Goal: Contribute content: Contribute content

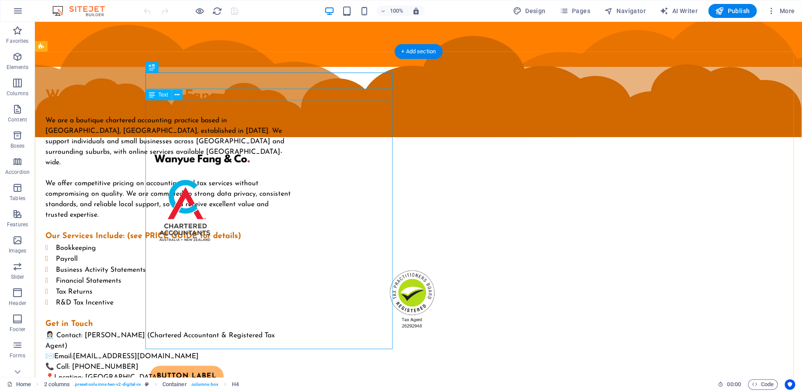
scroll to position [55, 0]
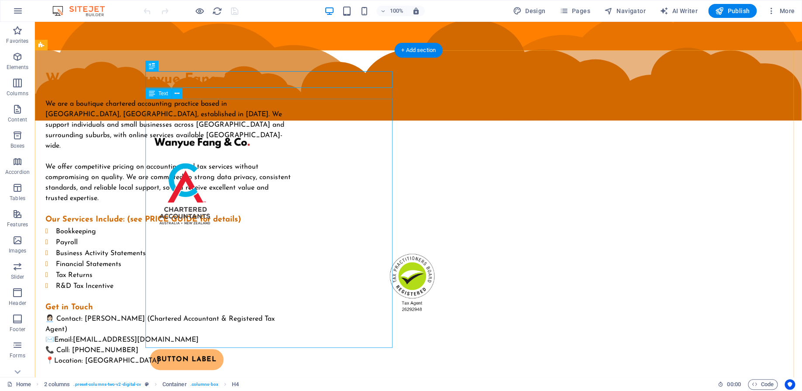
click at [216, 221] on div "We are a boutique chartered accounting practice based in [GEOGRAPHIC_DATA], [GE…" at bounding box center [168, 232] width 247 height 267
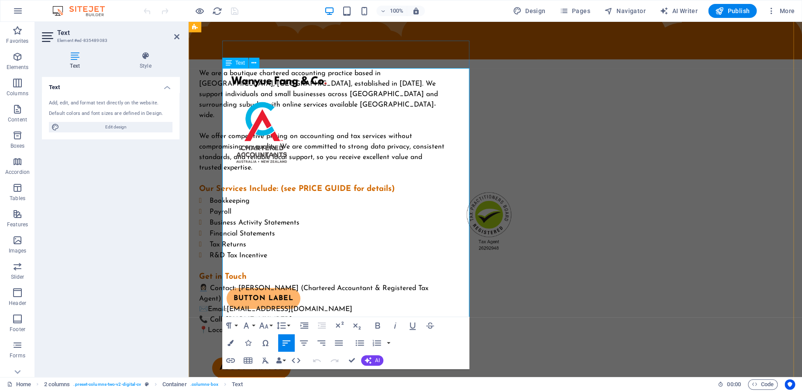
click at [281, 195] on li "Bookkeeping" at bounding box center [328, 200] width 237 height 11
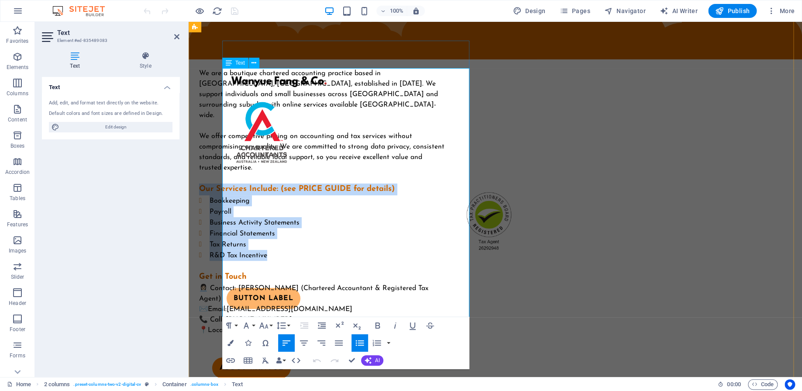
drag, startPoint x: 225, startPoint y: 178, endPoint x: 303, endPoint y: 246, distance: 103.6
click at [303, 246] on div "We are a boutique chartered accounting practice based in [GEOGRAPHIC_DATA], [GE…" at bounding box center [322, 201] width 247 height 267
copy div "Our Services Include: (see PRICE GUIDE for details) Bookkeeping Payroll Busines…"
click at [284, 195] on li "Bookkeeping" at bounding box center [328, 200] width 237 height 11
click at [281, 195] on li "Bookkeeping" at bounding box center [328, 200] width 237 height 11
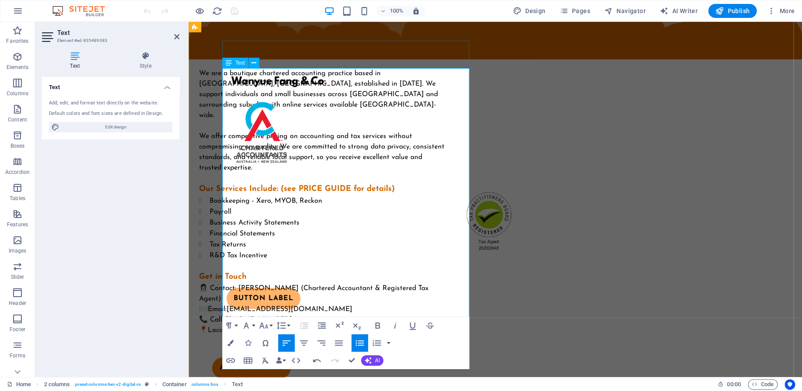
drag, startPoint x: 348, startPoint y: 192, endPoint x: 230, endPoint y: 187, distance: 118.0
click at [230, 195] on li "Bookkeeping - Xero, MYOB, Reckon" at bounding box center [328, 200] width 237 height 11
click at [351, 195] on li "Bookkeeping - Xero, MYOB, Reckon" at bounding box center [328, 200] width 237 height 11
drag, startPoint x: 390, startPoint y: 195, endPoint x: 234, endPoint y: 191, distance: 155.4
click at [234, 195] on li "Bookkeeping - Xero, MYOB, Reckon, Quickbook" at bounding box center [328, 200] width 237 height 11
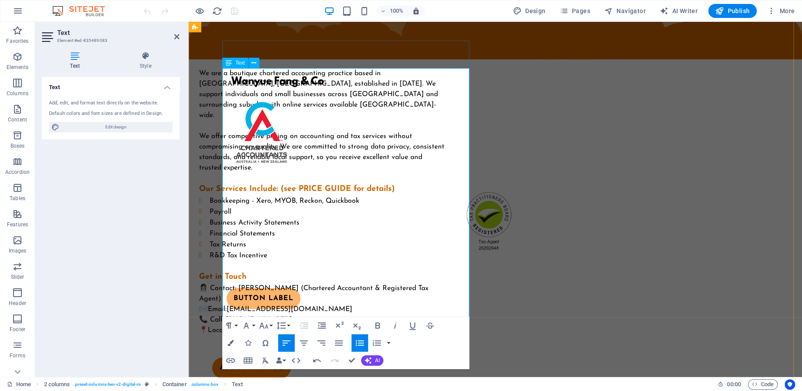
copy span "Bookkeeping - Xero, MYOB, Reckon, Quickbook"
click at [300, 195] on li "Bookkeeping - Xero, MYOB, Reckon, Quickbook" at bounding box center [328, 200] width 237 height 11
click at [294, 197] on span "Bookkeeping - Xero, MYOB, Reckon, Quickbook" at bounding box center [285, 200] width 150 height 7
drag, startPoint x: 292, startPoint y: 192, endPoint x: 386, endPoint y: 193, distance: 93.4
click at [386, 195] on li "Bookkeeping - Xero, MYOB, Reckon, Quickbook" at bounding box center [328, 200] width 237 height 11
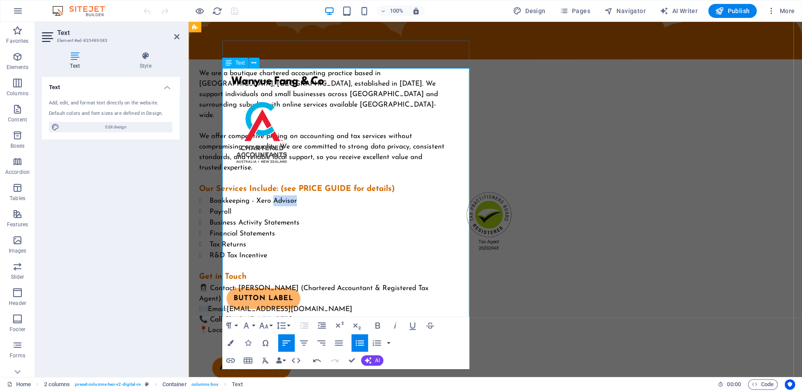
drag, startPoint x: 296, startPoint y: 190, endPoint x: 316, endPoint y: 206, distance: 25.8
click at [323, 195] on li "Bookkeeping - Xero Advisor" at bounding box center [328, 200] width 237 height 11
click at [279, 197] on span "Bookkeeping - Xero, MYOB, Reckon," at bounding box center [267, 200] width 114 height 7
drag, startPoint x: 293, startPoint y: 192, endPoint x: 334, endPoint y: 209, distance: 44.8
click at [349, 195] on li "Bookkeeping - Xero, MYOB, Reckon," at bounding box center [328, 200] width 237 height 11
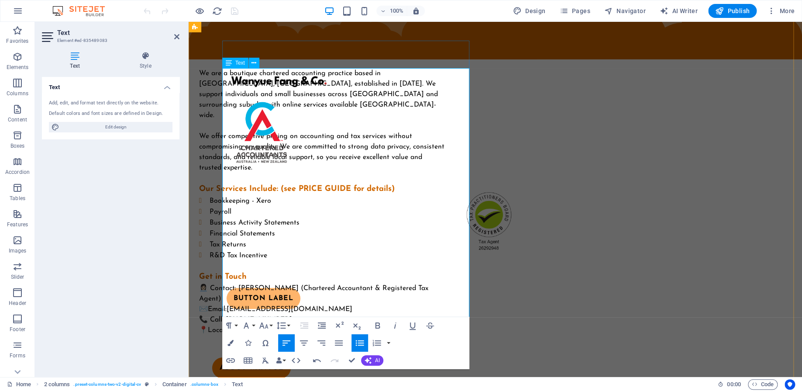
click at [271, 197] on span "Bookkeeping - Xero" at bounding box center [241, 200] width 62 height 7
drag, startPoint x: 280, startPoint y: 192, endPoint x: 297, endPoint y: 187, distance: 18.0
click at [297, 195] on li "Bookkeeping - Xero" at bounding box center [328, 200] width 237 height 11
click at [278, 197] on span "Bookkeeping - primarily using Xero" at bounding box center [265, 200] width 110 height 7
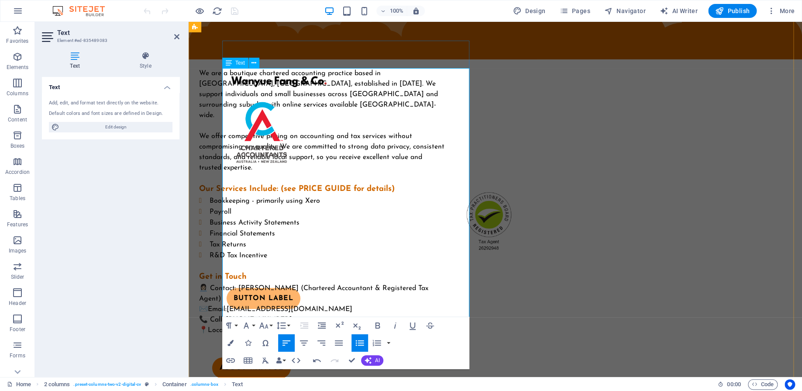
click at [279, 197] on span "Bookkeeping - primarily using Xero" at bounding box center [265, 200] width 110 height 7
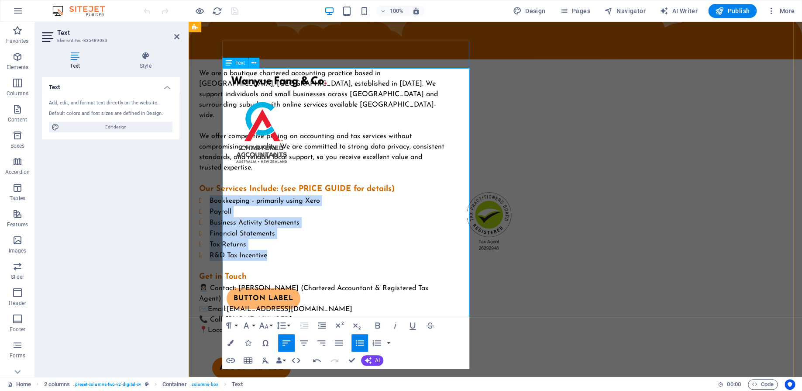
drag, startPoint x: 233, startPoint y: 190, endPoint x: 292, endPoint y: 247, distance: 81.8
click at [292, 247] on ul "Bookkeeping - primarily using Xero Payroll Business Activity Statements Financi…" at bounding box center [322, 227] width 247 height 65
copy ul "Bookkeeping - primarily using Xero Payroll Business Activity Statements Financi…"
click at [278, 195] on li "Bookkeeping - primarily using Xero" at bounding box center [328, 200] width 237 height 11
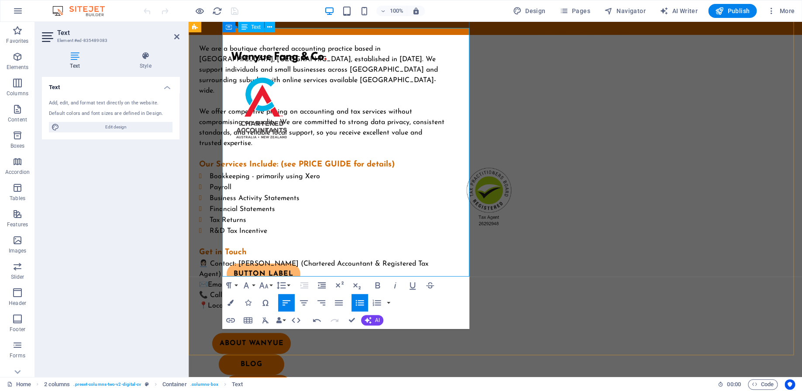
scroll to position [85, 0]
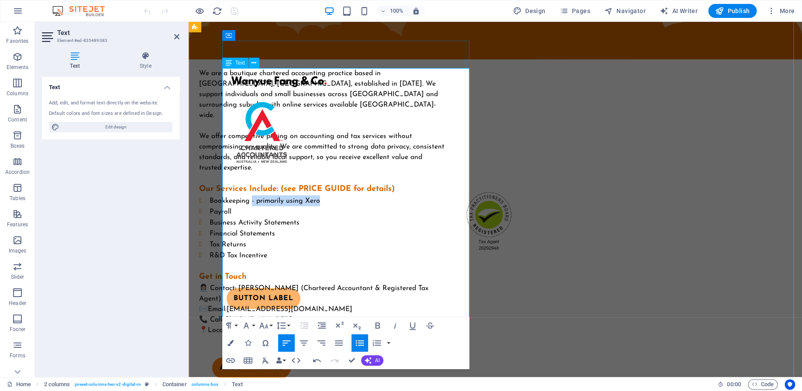
drag, startPoint x: 344, startPoint y: 191, endPoint x: 275, endPoint y: 192, distance: 69.0
click at [275, 195] on li "Bookkeeping - primarily using Xero" at bounding box center [328, 200] width 237 height 11
click at [303, 206] on li "Payroll" at bounding box center [328, 211] width 237 height 11
drag, startPoint x: 274, startPoint y: 192, endPoint x: 327, endPoint y: 185, distance: 53.6
click at [327, 195] on li "Bookkeeping - primarily using Xero" at bounding box center [328, 200] width 237 height 11
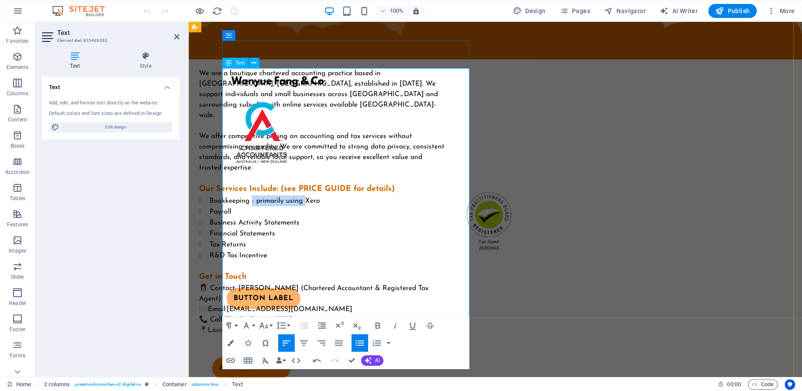
drag, startPoint x: 312, startPoint y: 190, endPoint x: 319, endPoint y: 191, distance: 7.0
click at [312, 197] on span "Bookkeeping - primarily using Xero" at bounding box center [265, 200] width 110 height 7
click at [320, 197] on span "Bookkeeping - primarily using Xero" at bounding box center [265, 200] width 110 height 7
drag, startPoint x: 329, startPoint y: 192, endPoint x: 304, endPoint y: 203, distance: 27.3
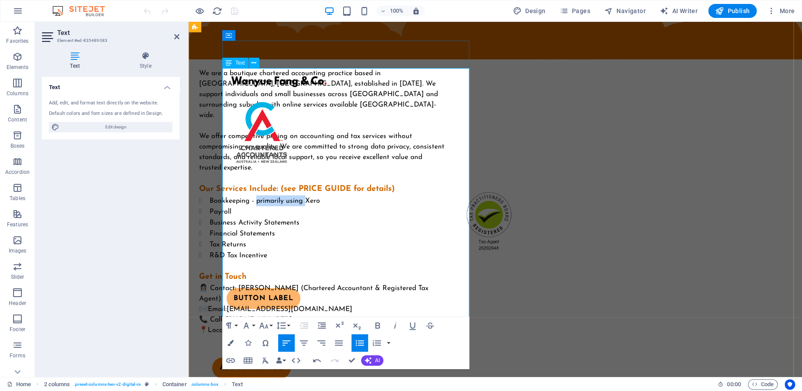
click at [281, 195] on li "Bookkeeping - primarily using Xero" at bounding box center [328, 200] width 237 height 11
click at [300, 195] on li "Bookkeeping - Xero" at bounding box center [328, 200] width 237 height 11
drag, startPoint x: 279, startPoint y: 189, endPoint x: 326, endPoint y: 186, distance: 46.8
click at [326, 195] on li "Bookkeeping - Xero, Reckon" at bounding box center [328, 200] width 237 height 11
copy span "Xero, Reckon"
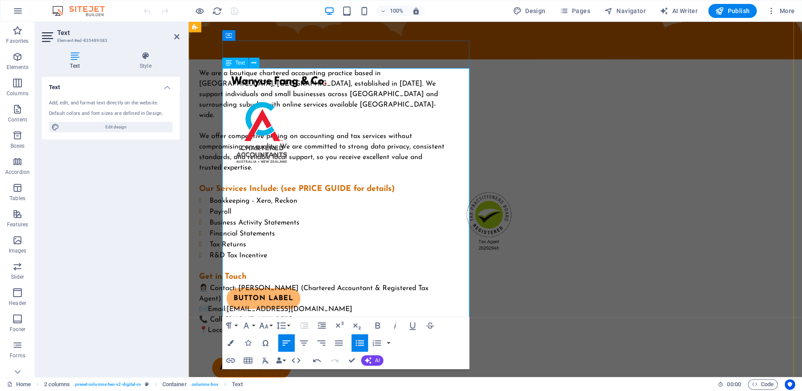
click at [297, 206] on li "Payroll" at bounding box center [328, 211] width 237 height 11
drag, startPoint x: 321, startPoint y: 191, endPoint x: 234, endPoint y: 187, distance: 86.9
click at [234, 195] on li "Bookkeeping - Xero, Reckon" at bounding box center [328, 200] width 237 height 11
click at [326, 195] on li "Bookkeeping - Xero, Reckon" at bounding box center [328, 200] width 237 height 11
drag, startPoint x: 310, startPoint y: 188, endPoint x: 235, endPoint y: 191, distance: 75.6
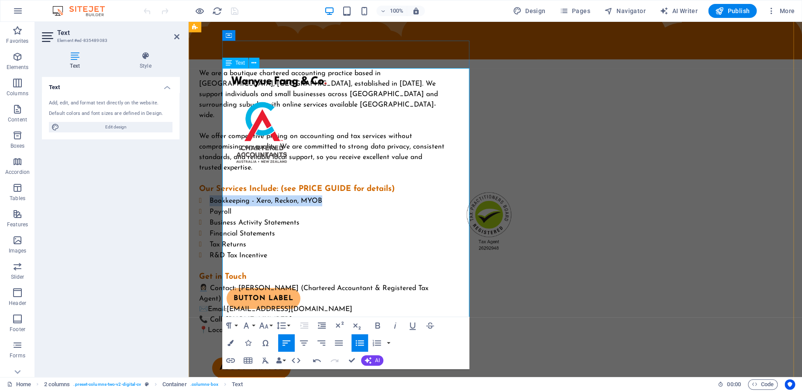
click at [235, 195] on li "Bookkeeping - Xero, Reckon, MYOB" at bounding box center [328, 200] width 237 height 11
copy span "Bookkeeping - Xero, Reckon, MYOB"
click at [289, 197] on span "Bookkeeping - Xero, Reckon, MYOB" at bounding box center [266, 200] width 113 height 7
drag, startPoint x: 281, startPoint y: 189, endPoint x: 345, endPoint y: 190, distance: 64.2
click at [345, 195] on li "Bookkeeping - Xero, Reckon, MYOB" at bounding box center [328, 200] width 237 height 11
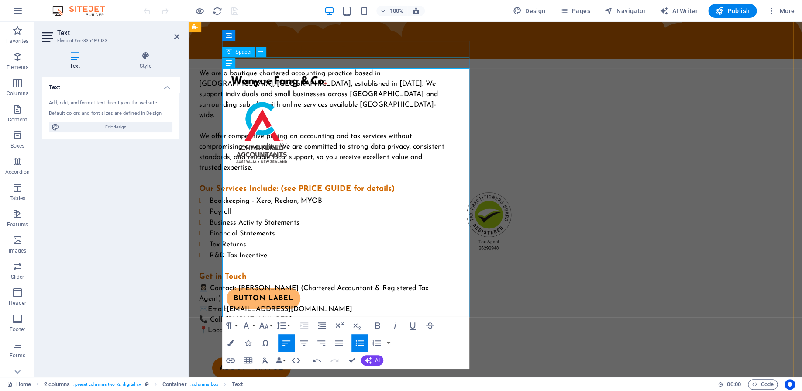
scroll to position [0, 3]
click at [333, 217] on li "Business Activity Statements" at bounding box center [328, 222] width 237 height 11
drag, startPoint x: 374, startPoint y: 192, endPoint x: 418, endPoint y: 192, distance: 44.1
click at [418, 195] on li "Bookkeeping - experienced with Xero, Reckon, and MYOB" at bounding box center [328, 200] width 237 height 11
click at [350, 197] on span "Bookkeeping - experienced with Xero, Reckon" at bounding box center [280, 200] width 141 height 7
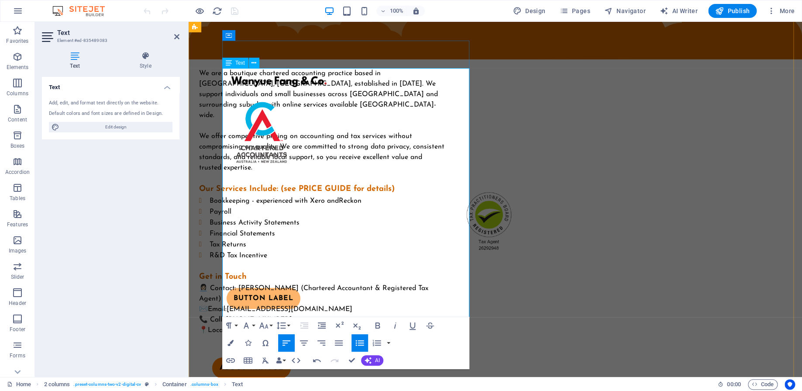
drag, startPoint x: 406, startPoint y: 193, endPoint x: 235, endPoint y: 190, distance: 171.6
click at [235, 195] on li "Bookkeeping - experienced with Xero and Reckon" at bounding box center [328, 200] width 237 height 11
copy span "Bookkeeping - experienced with Xero and Reckon"
click at [339, 217] on li "Business Activity Statements" at bounding box center [328, 222] width 237 height 11
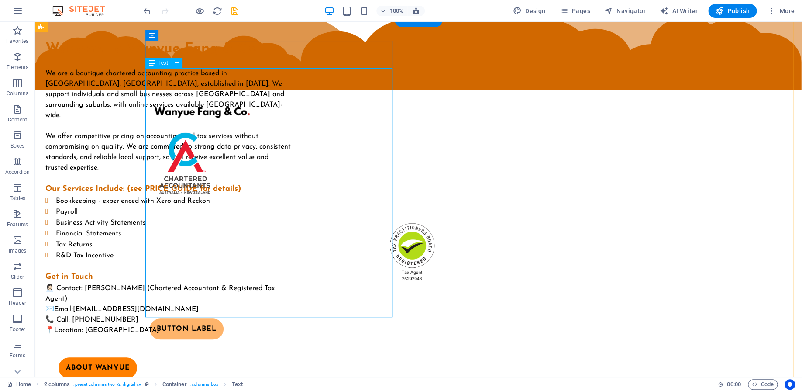
click at [257, 192] on div "We are a boutique chartered accounting practice based in [GEOGRAPHIC_DATA], [GE…" at bounding box center [168, 201] width 247 height 267
click at [272, 190] on div "We are a boutique chartered accounting practice based in [GEOGRAPHIC_DATA], [GE…" at bounding box center [168, 201] width 247 height 267
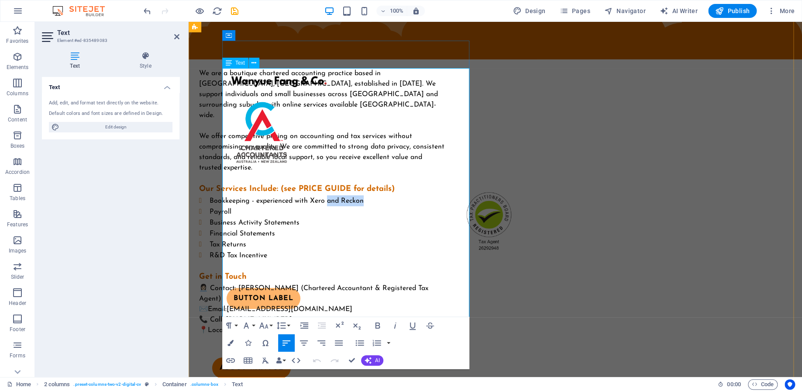
drag, startPoint x: 350, startPoint y: 191, endPoint x: 391, endPoint y: 191, distance: 40.6
click at [391, 195] on li "Bookkeeping - experienced with Xero and Reckon" at bounding box center [328, 200] width 237 height 11
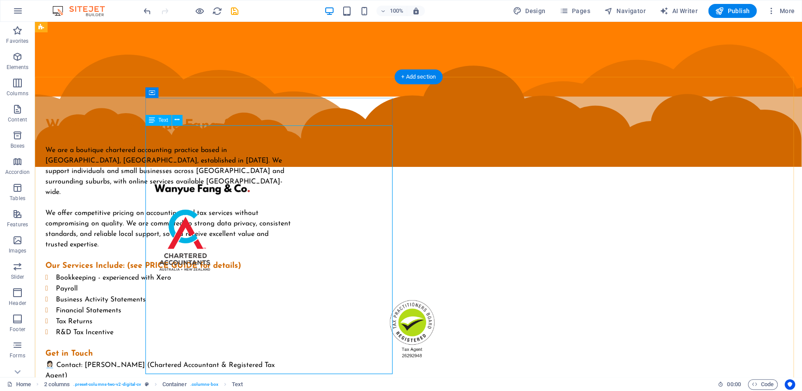
scroll to position [0, 0]
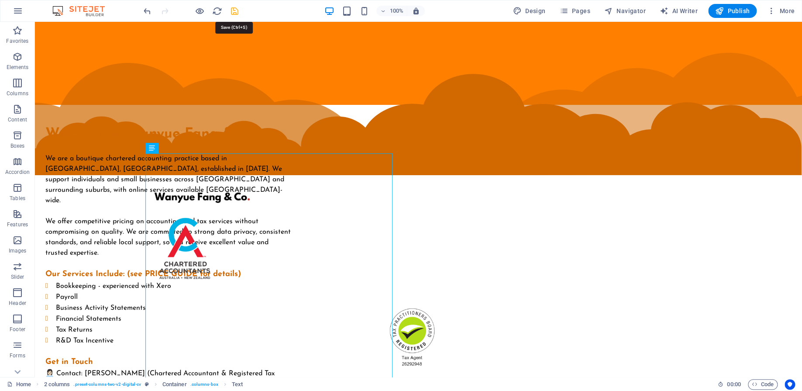
click at [236, 11] on icon "save" at bounding box center [235, 11] width 10 height 10
checkbox input "false"
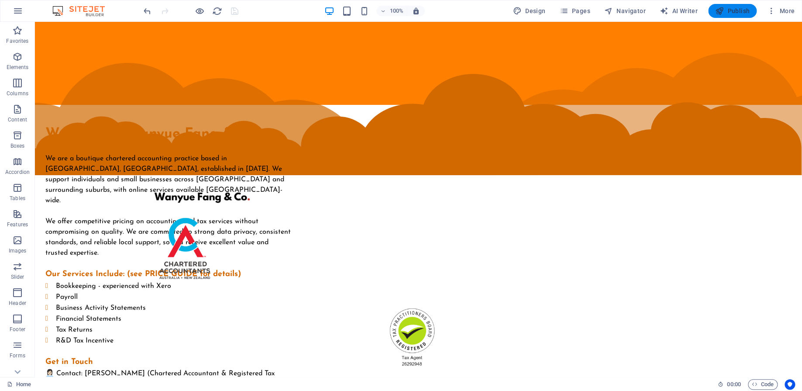
click at [734, 11] on span "Publish" at bounding box center [732, 11] width 34 height 9
